Goal: Task Accomplishment & Management: Manage account settings

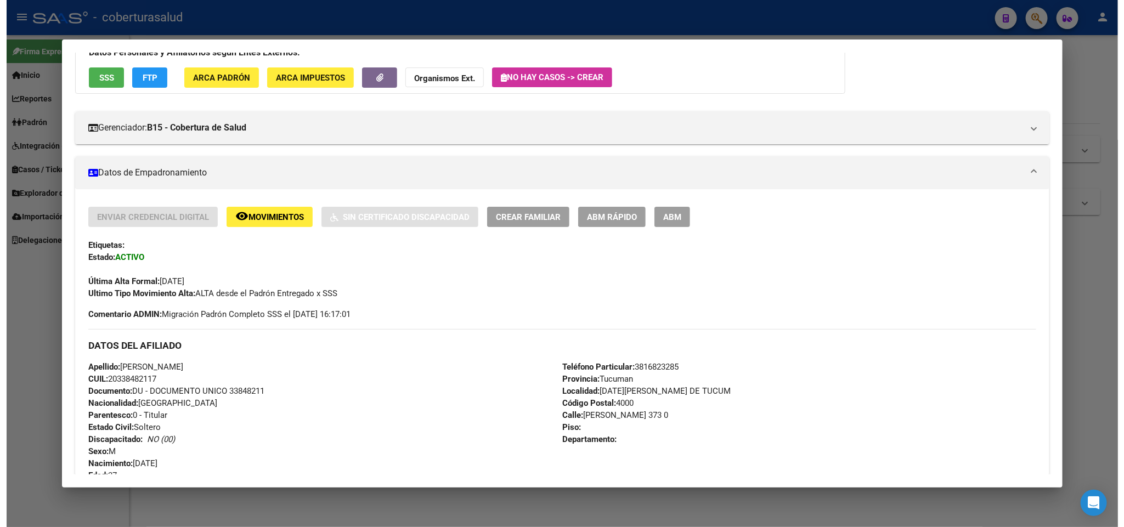
scroll to position [82, 0]
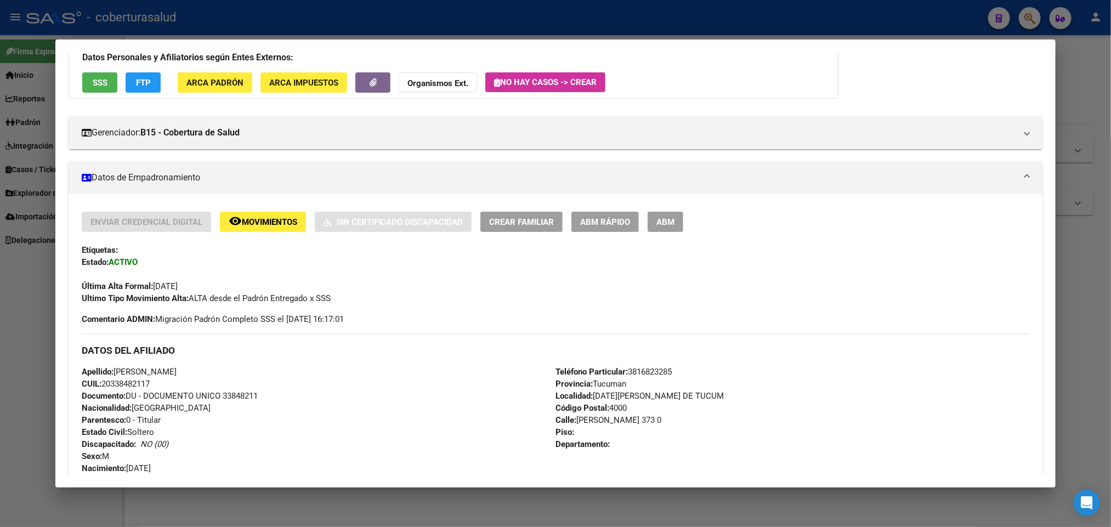
click at [672, 222] on button "ABM" at bounding box center [666, 222] width 36 height 20
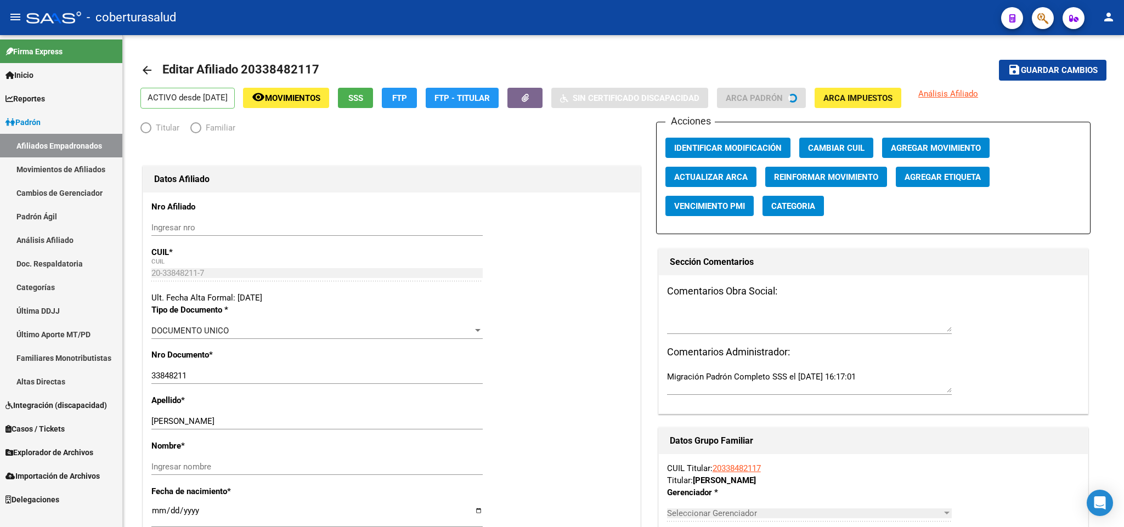
radio input "true"
type input "30-69714957-7"
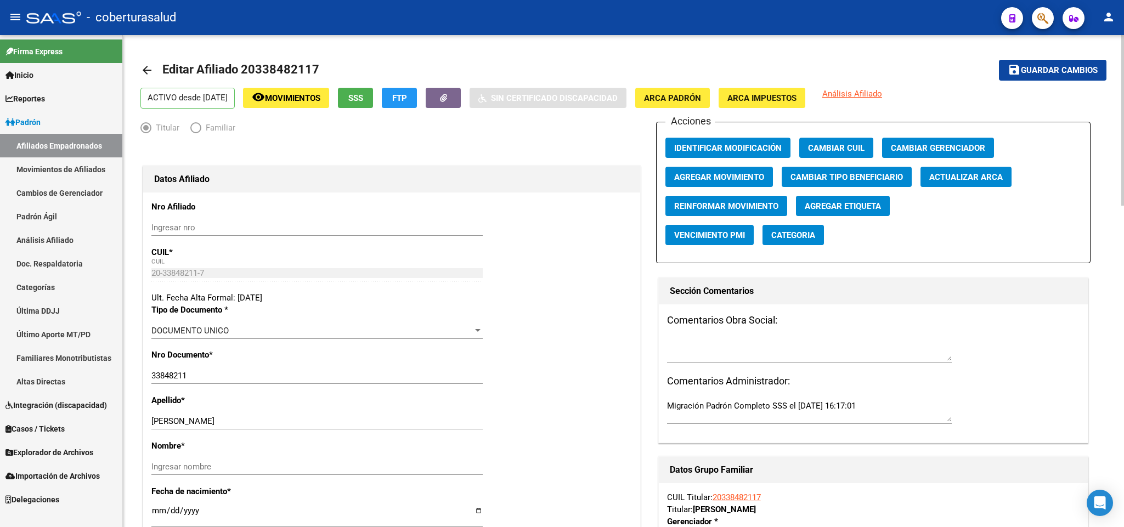
click at [714, 178] on span "Agregar Movimiento" at bounding box center [719, 177] width 90 height 10
click at [257, 68] on span "Editar Afiliado 20338482117" at bounding box center [240, 70] width 157 height 14
drag, startPoint x: 257, startPoint y: 68, endPoint x: 281, endPoint y: 69, distance: 24.2
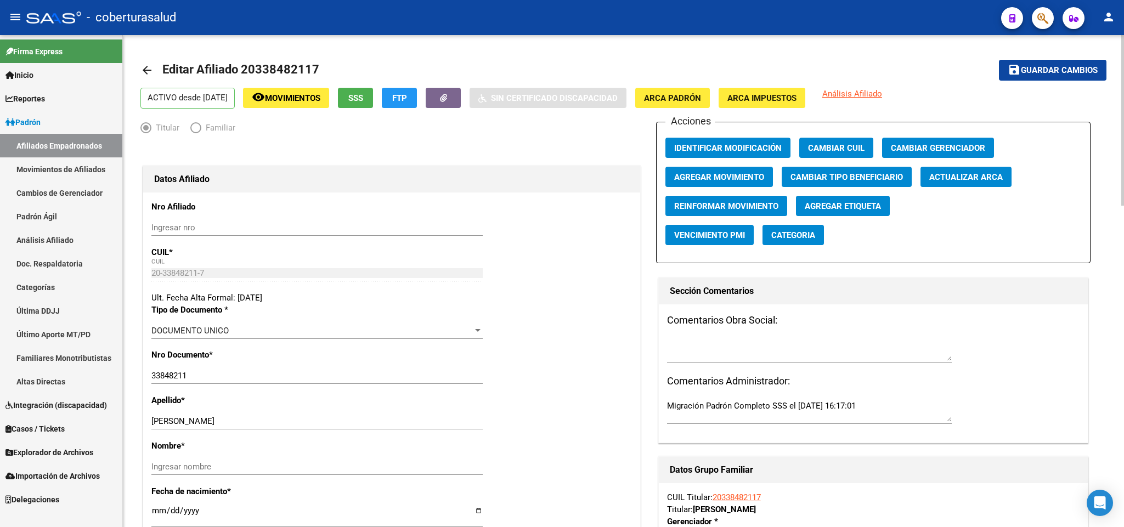
click at [281, 69] on span "Editar Afiliado 20338482117" at bounding box center [240, 70] width 157 height 14
click at [321, 63] on mat-toolbar-row "arrow_back Editar Afiliado 20338482117" at bounding box center [516, 70] width 753 height 35
drag, startPoint x: 318, startPoint y: 63, endPoint x: 256, endPoint y: 66, distance: 62.1
click at [240, 64] on h1 "Editar Afiliado 20338482117" at bounding box center [242, 70] width 160 height 22
copy span "20338482117"
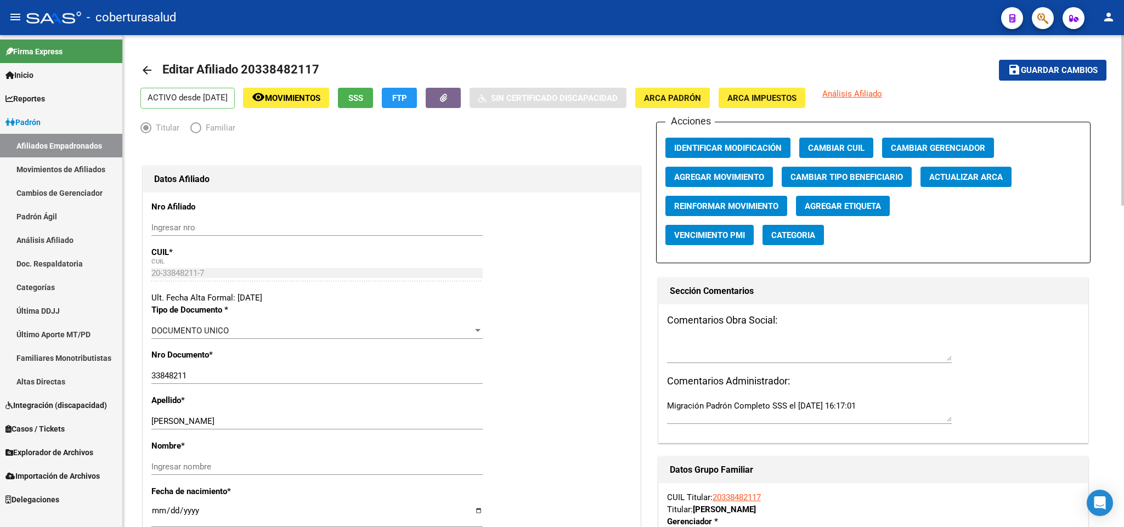
click at [704, 177] on span "Agregar Movimiento" at bounding box center [719, 177] width 90 height 10
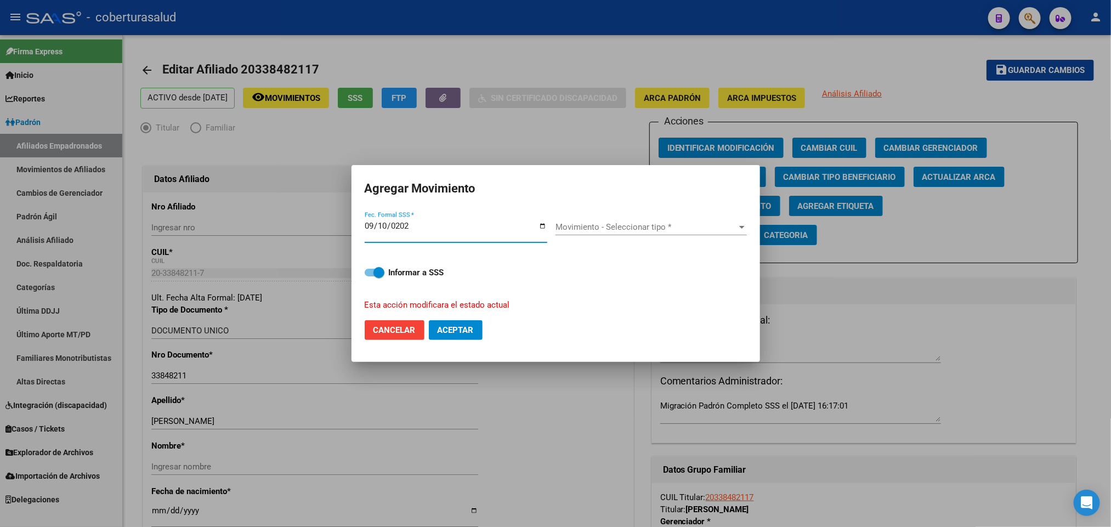
type input "[DATE]"
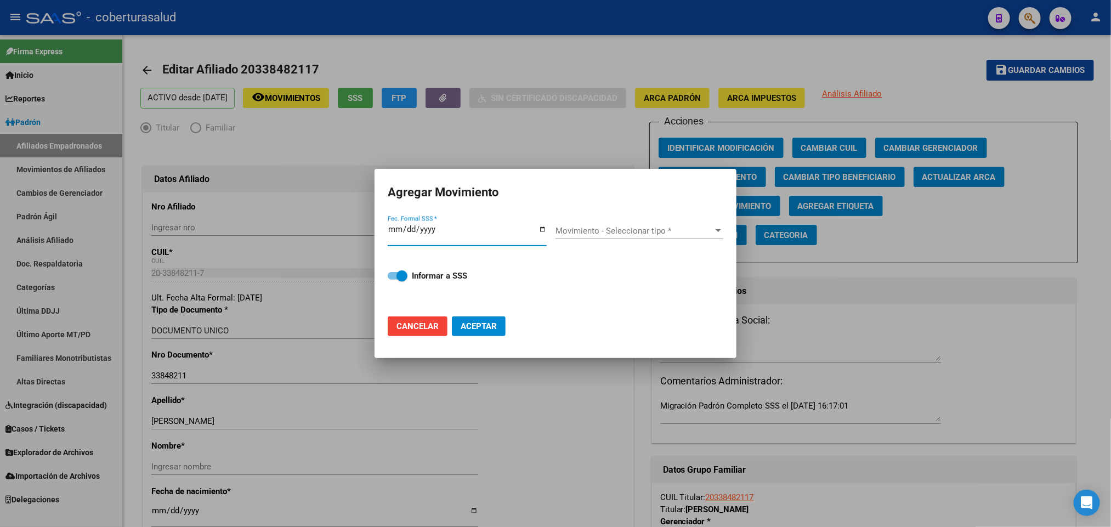
type input "[DATE]"
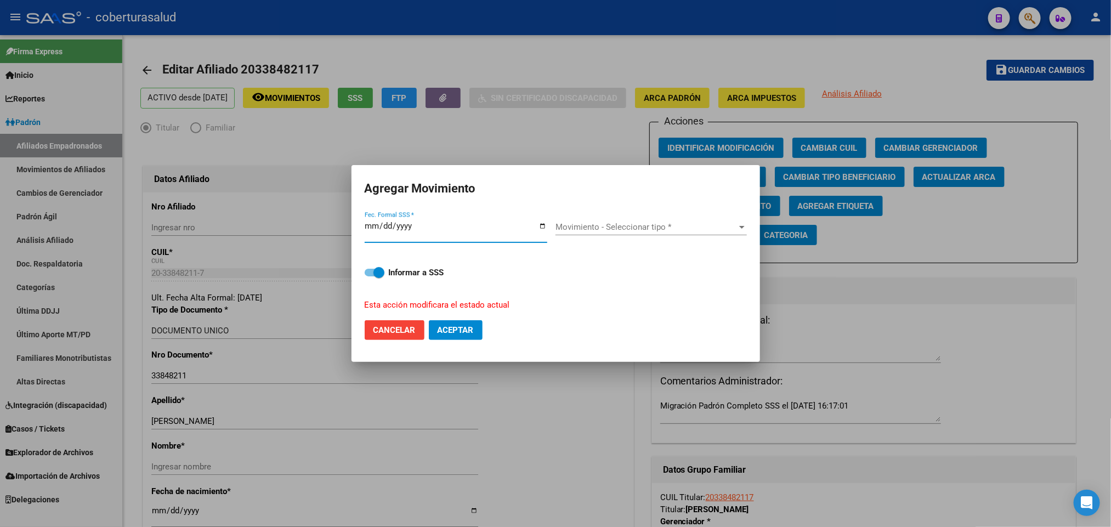
click at [665, 228] on span "Movimiento - Seleccionar tipo *" at bounding box center [647, 227] width 182 height 10
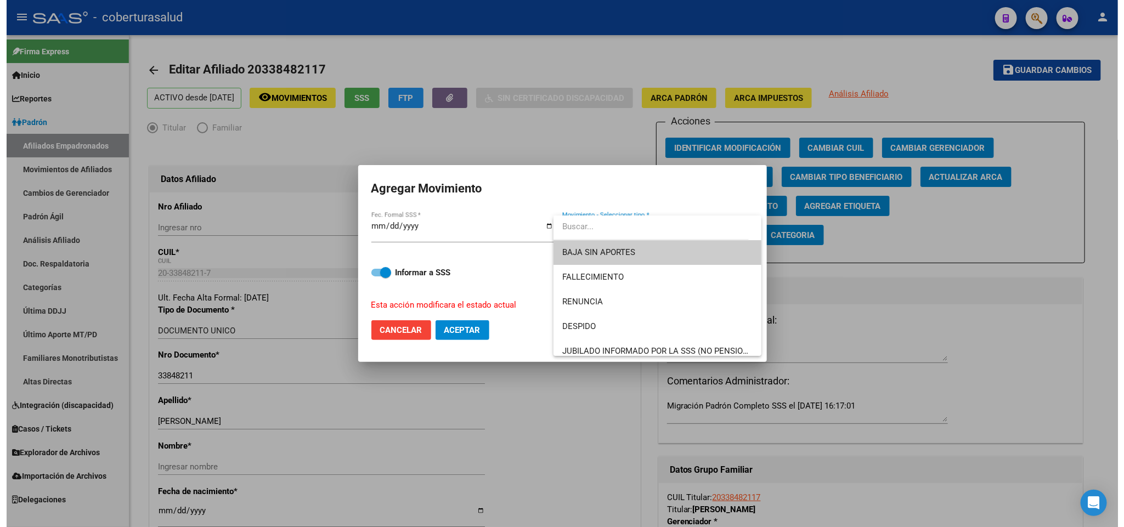
scroll to position [82, 0]
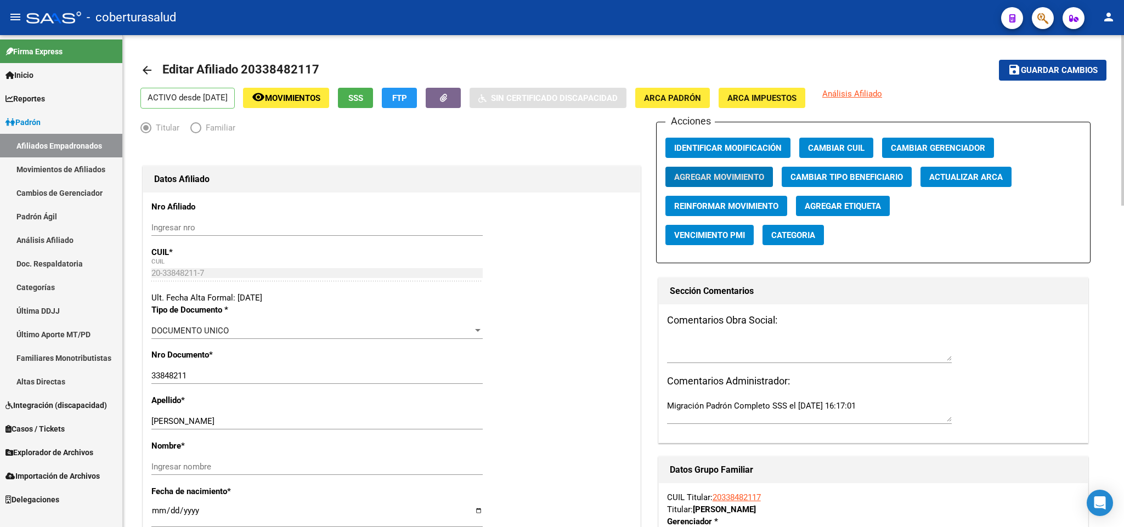
click at [265, 66] on span "Editar Afiliado 20338482117" at bounding box center [240, 70] width 157 height 14
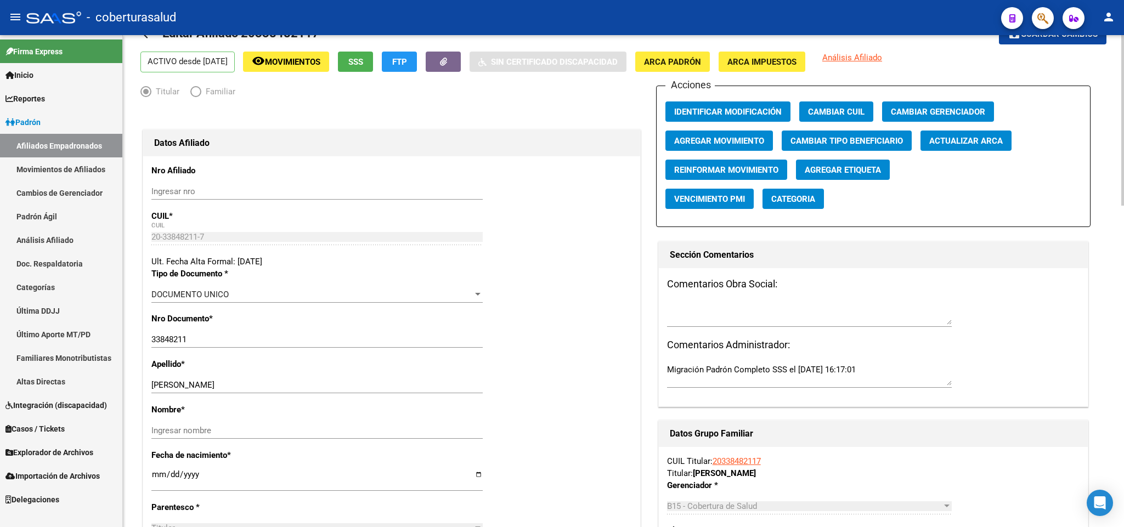
scroll to position [0, 0]
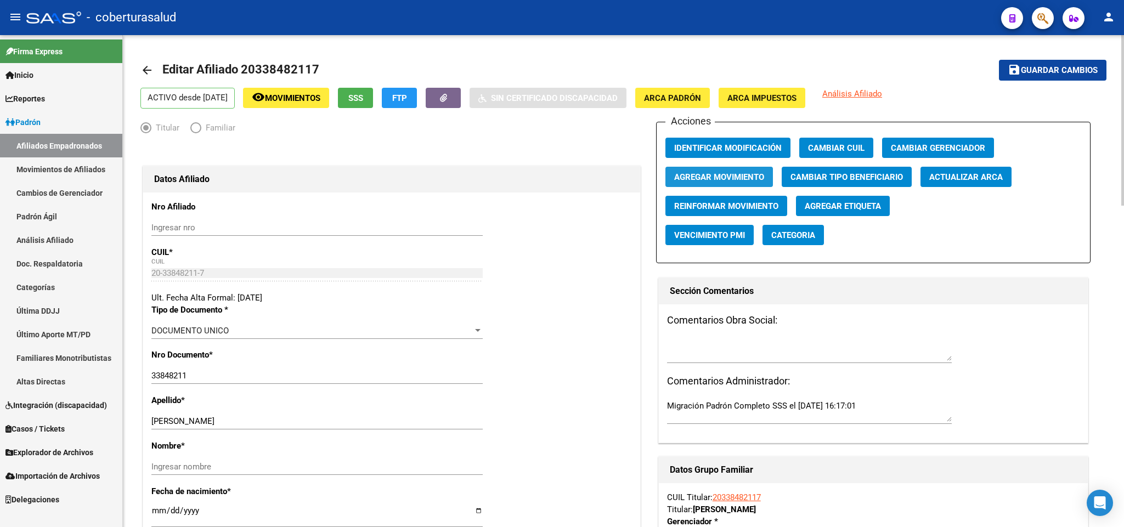
click at [731, 172] on span "Agregar Movimiento" at bounding box center [719, 177] width 90 height 10
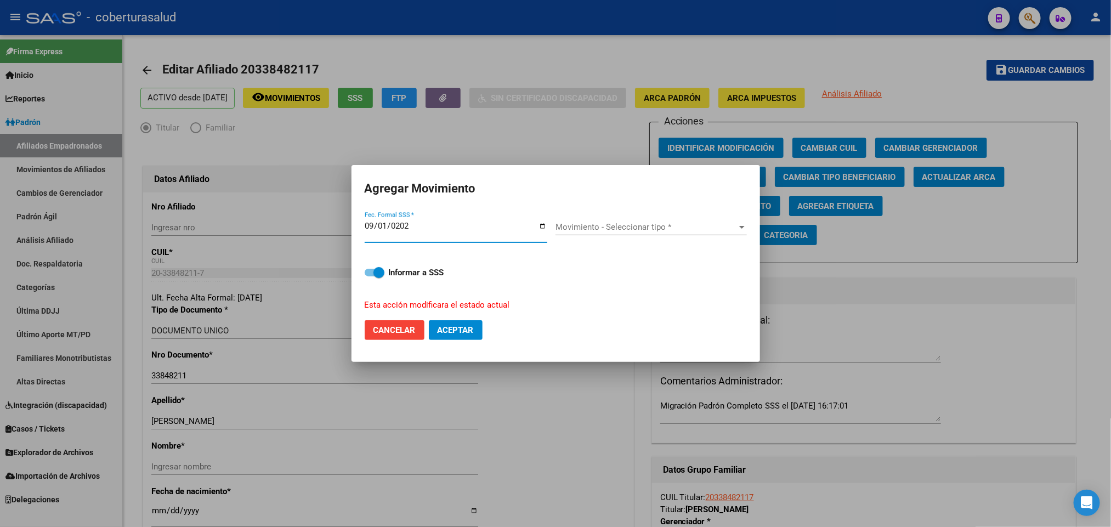
type input "[DATE]"
click at [639, 219] on div "Movimiento - Seleccionar tipo * Movimiento - Seleccionar tipo *" at bounding box center [651, 227] width 191 height 16
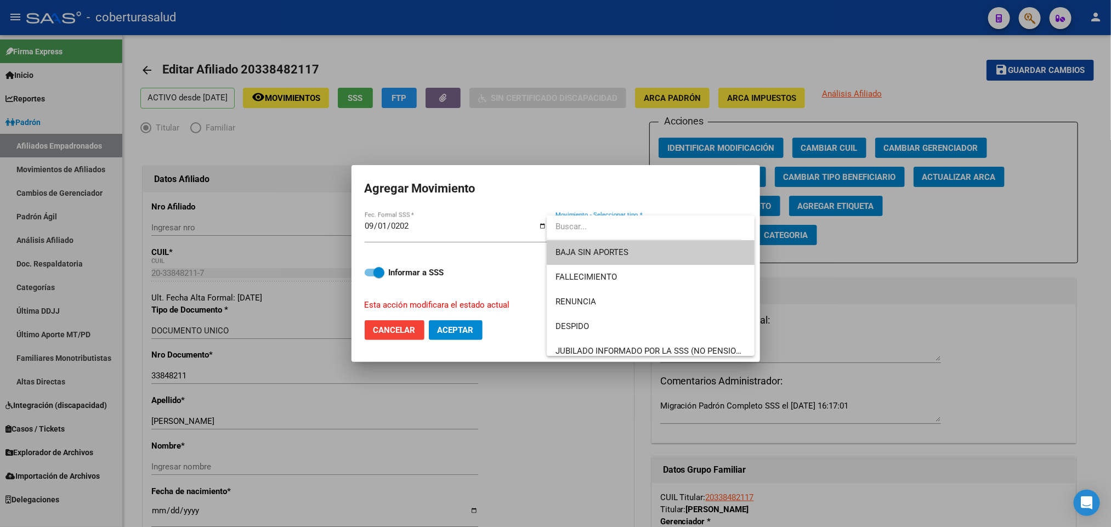
click at [647, 252] on span "BAJA SIN APORTES" at bounding box center [651, 252] width 190 height 25
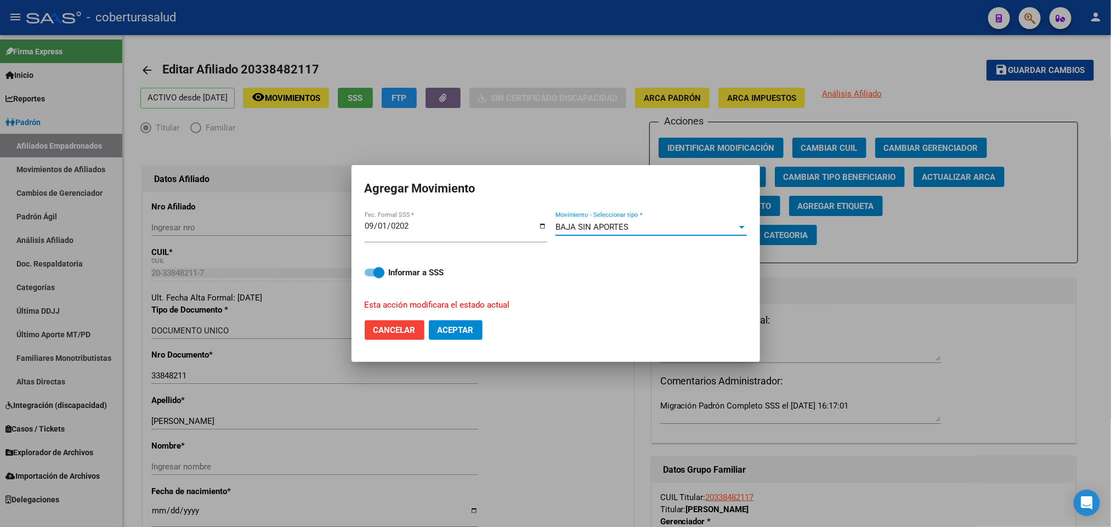
click at [469, 336] on button "Aceptar" at bounding box center [456, 330] width 54 height 20
checkbox input "false"
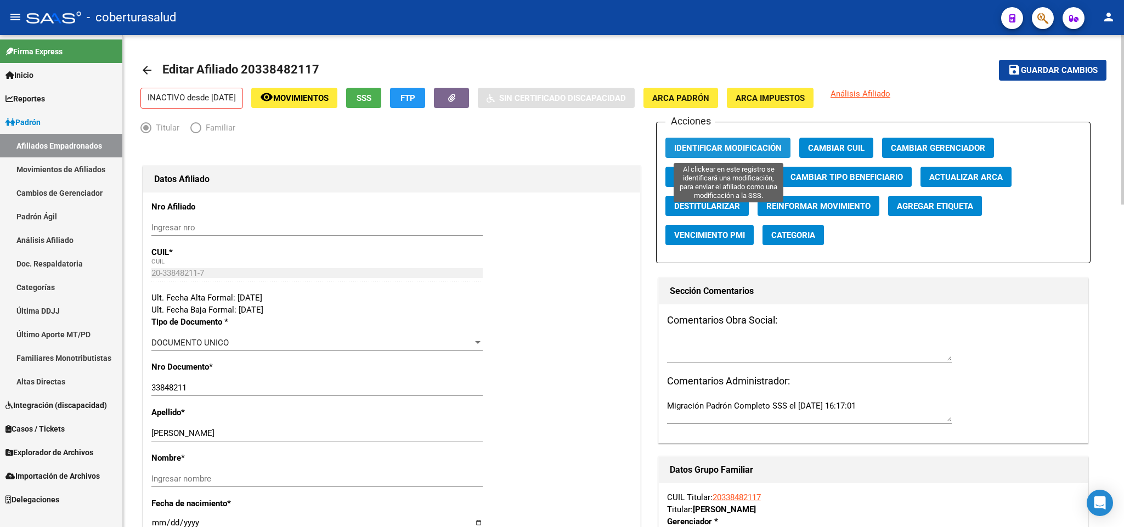
click at [711, 147] on span "Identificar Modificación" at bounding box center [727, 148] width 107 height 10
